Goal: Information Seeking & Learning: Learn about a topic

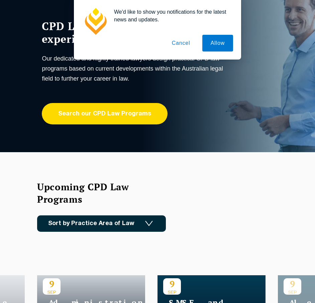
click at [117, 112] on link "Search our CPD Law Programs" at bounding box center [105, 113] width 126 height 21
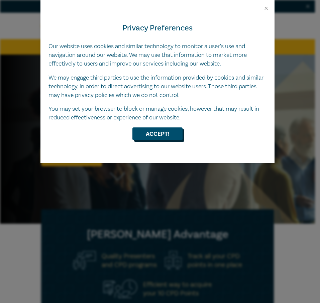
click at [157, 139] on button "Accept!" at bounding box center [157, 133] width 50 height 13
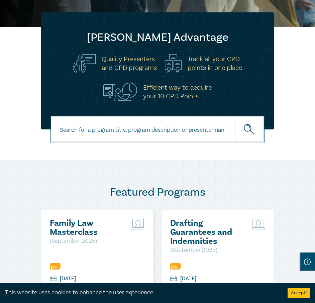
scroll to position [200, 0]
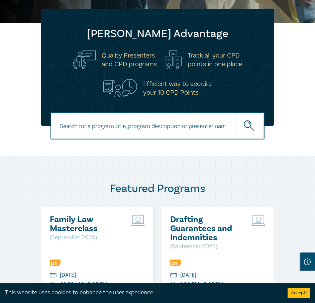
click at [136, 121] on input at bounding box center [157, 125] width 214 height 27
type input "conveyancing"
click at [235, 116] on button "submit" at bounding box center [249, 126] width 29 height 20
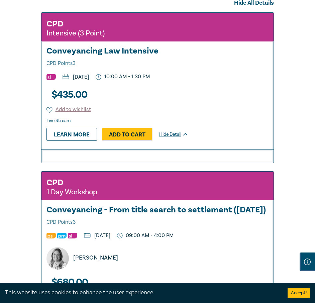
scroll to position [301, 0]
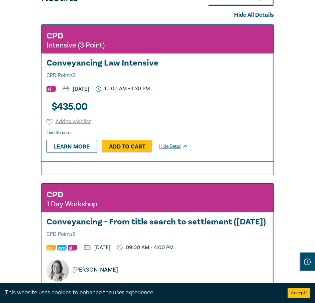
click at [107, 70] on h3 "Conveyancing Law Intensive CPD Points 3" at bounding box center [157, 68] width 222 height 21
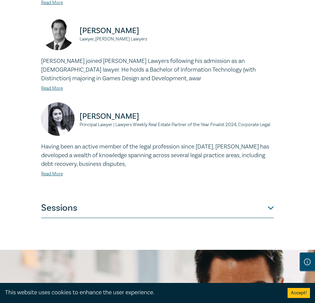
scroll to position [534, 0]
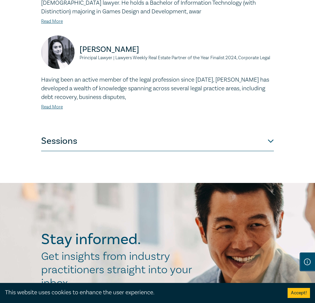
click at [131, 149] on button "Sessions" at bounding box center [157, 141] width 232 height 20
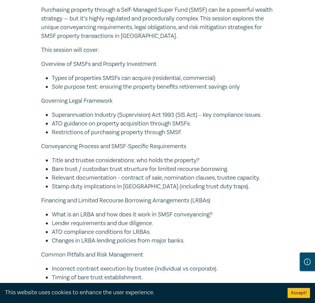
scroll to position [1136, 0]
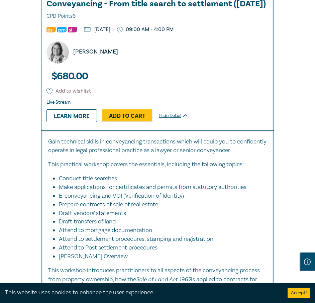
scroll to position [501, 0]
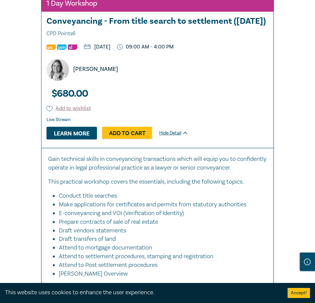
click at [79, 139] on link "Learn more" at bounding box center [71, 133] width 50 height 13
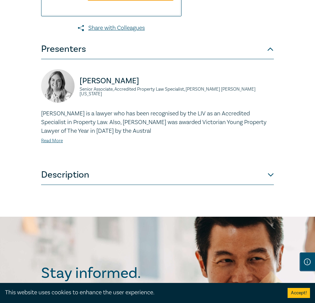
scroll to position [367, 0]
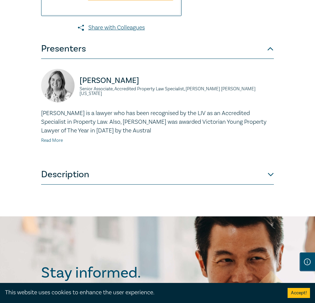
click at [59, 143] on link "Read More" at bounding box center [52, 140] width 22 height 6
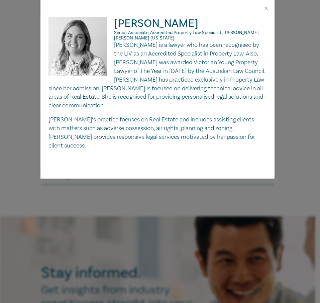
click at [158, 176] on div "[PERSON_NAME] Senior Associate, Accredited Property Law Specialist, [PERSON_NAM…" at bounding box center [160, 151] width 320 height 303
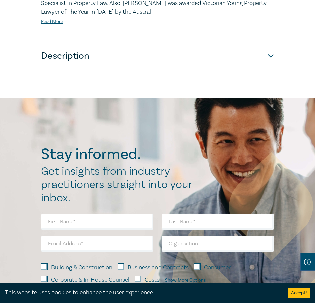
scroll to position [501, 0]
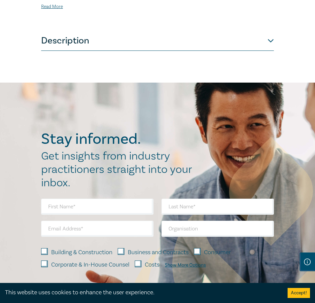
click at [186, 51] on button "Description" at bounding box center [157, 41] width 232 height 20
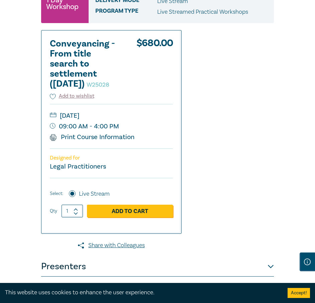
scroll to position [67, 0]
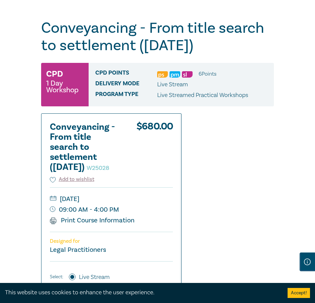
click at [108, 38] on h1 "Conveyancing - From title search to settlement ([DATE]) W25028" at bounding box center [157, 36] width 232 height 35
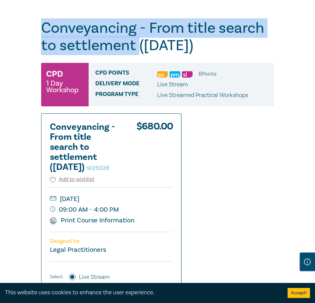
drag, startPoint x: 38, startPoint y: 31, endPoint x: 137, endPoint y: 54, distance: 101.7
copy h1 "Conveyancing - From title search to settlement"
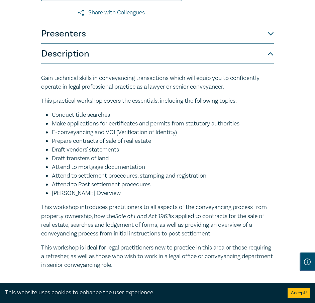
scroll to position [367, 0]
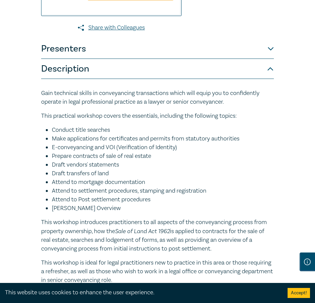
click at [192, 59] on button "Presenters" at bounding box center [157, 49] width 232 height 20
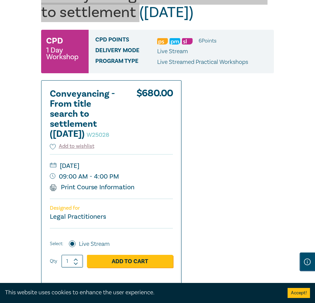
scroll to position [0, 0]
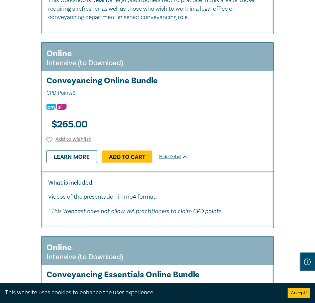
scroll to position [869, 0]
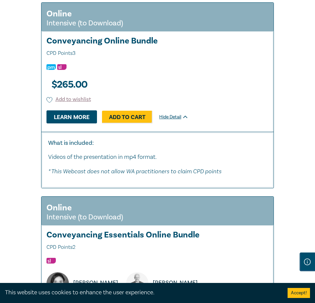
click at [60, 123] on link "Learn more" at bounding box center [71, 116] width 50 height 13
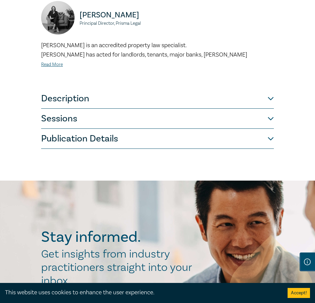
click at [102, 103] on button "Description" at bounding box center [157, 99] width 232 height 20
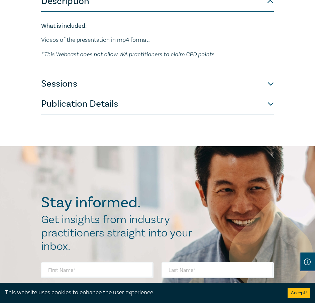
scroll to position [264, 0]
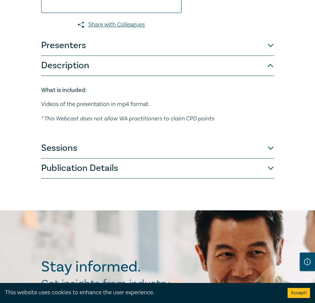
click at [177, 53] on button "Presenters" at bounding box center [157, 46] width 232 height 20
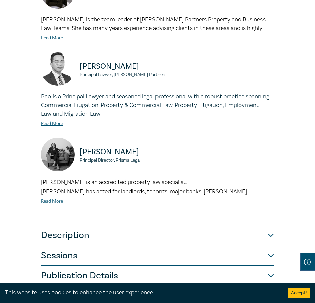
scroll to position [531, 0]
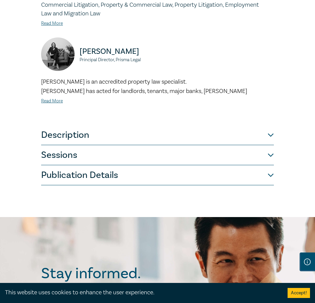
click at [169, 165] on button "Sessions" at bounding box center [157, 155] width 232 height 20
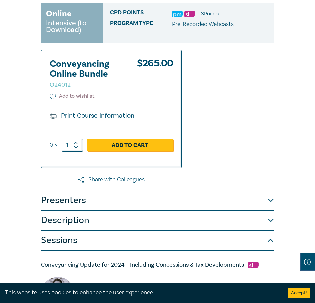
scroll to position [134, 0]
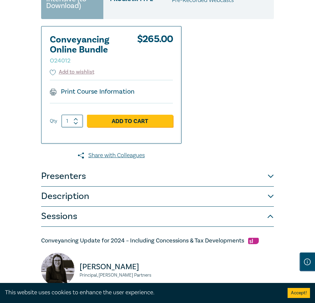
drag, startPoint x: 242, startPoint y: 190, endPoint x: 237, endPoint y: 191, distance: 5.1
click at [239, 186] on button "Presenters" at bounding box center [157, 176] width 232 height 20
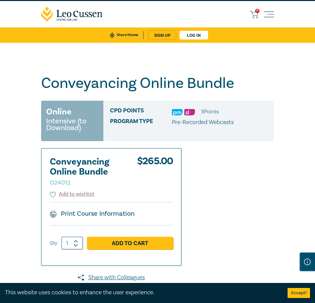
scroll to position [0, 0]
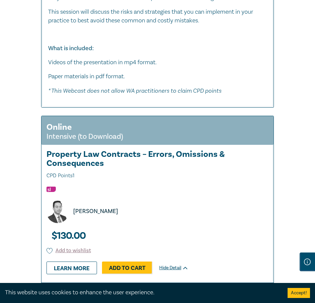
scroll to position [1692, 0]
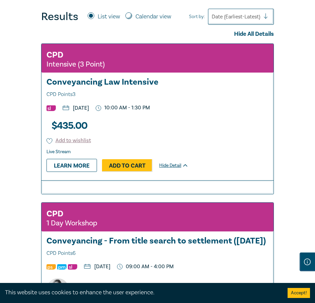
scroll to position [285, 0]
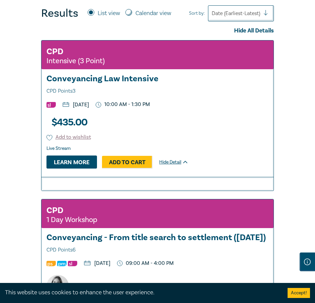
click at [64, 166] on link "Learn more" at bounding box center [71, 161] width 50 height 13
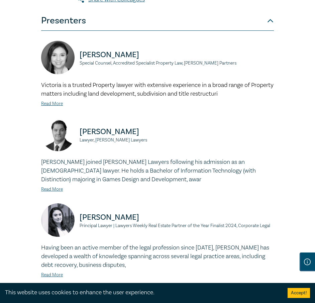
scroll to position [367, 0]
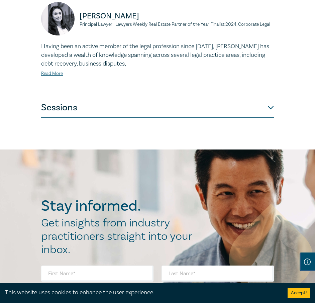
click at [160, 109] on button "Sessions" at bounding box center [157, 108] width 232 height 20
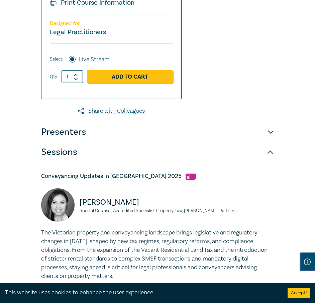
scroll to position [267, 0]
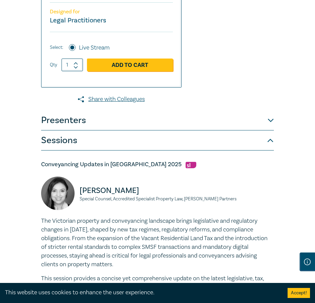
drag, startPoint x: 227, startPoint y: 128, endPoint x: 226, endPoint y: 124, distance: 3.4
click at [227, 128] on button "Presenters" at bounding box center [157, 120] width 232 height 20
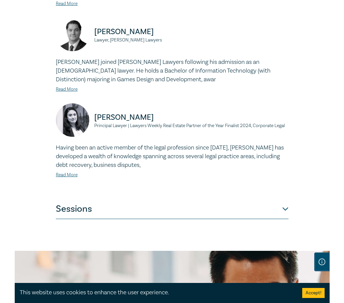
scroll to position [401, 0]
